Goal: Use online tool/utility: Use online tool/utility

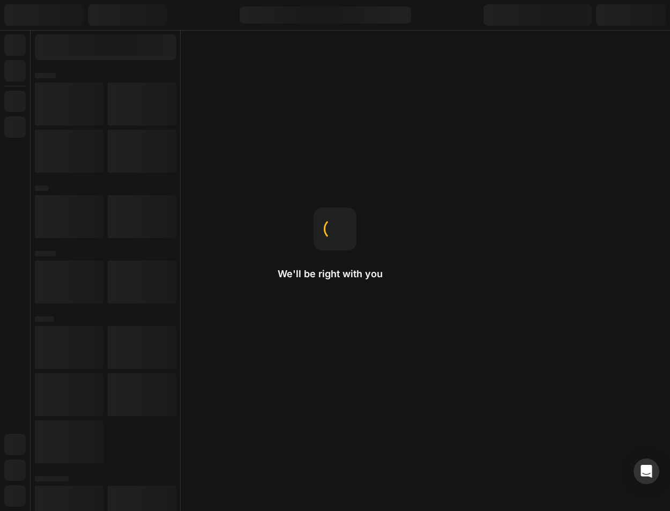
click at [278, 48] on div "We'll be right with you Custom Font You can upload your own font to GemPages to…" at bounding box center [335, 255] width 670 height 511
